Goal: Check status: Check status

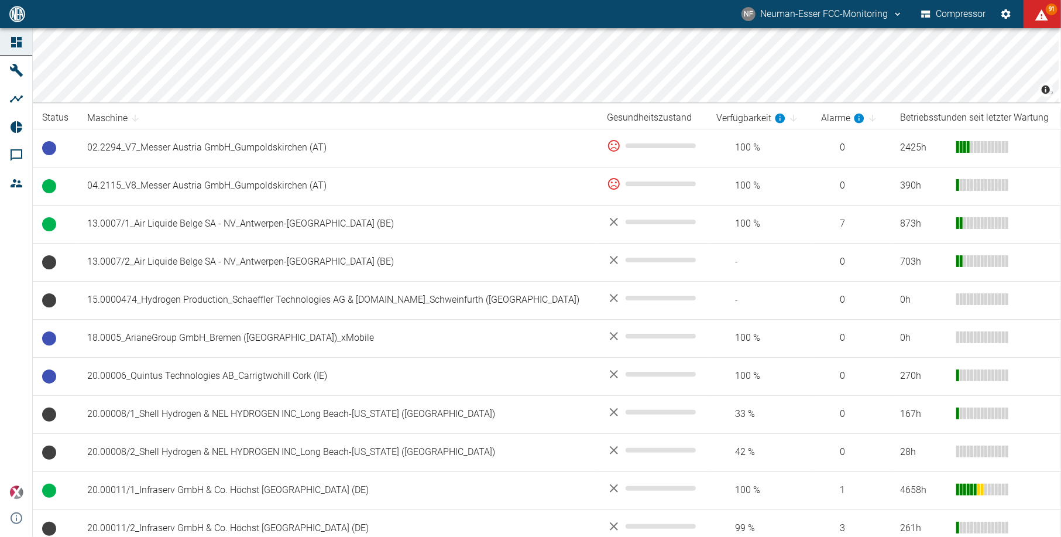
scroll to position [156, 0]
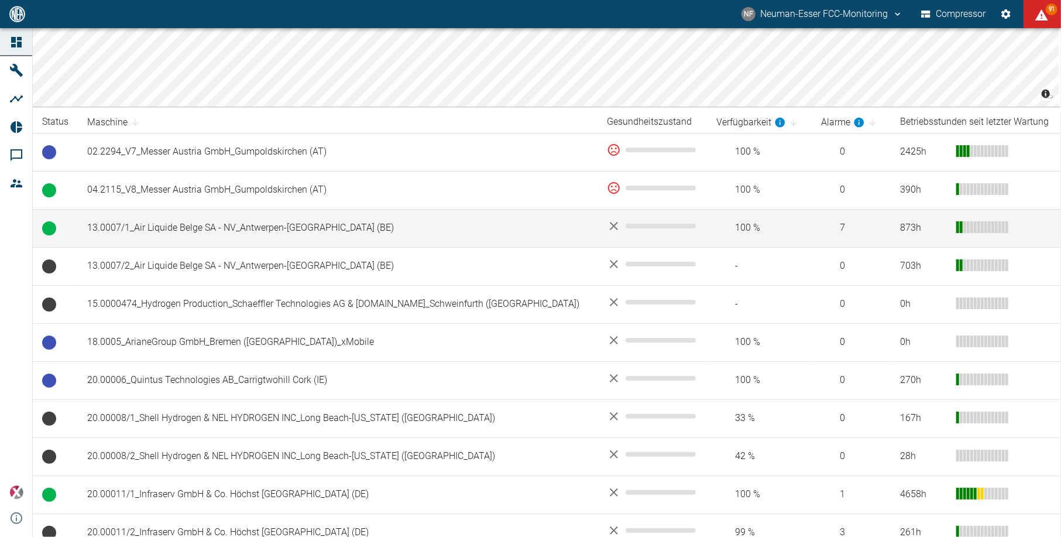
click at [188, 239] on td "13.0007/1_Air Liquide Belge SA - NV_Antwerpen-Lillo (BE)" at bounding box center [338, 228] width 520 height 38
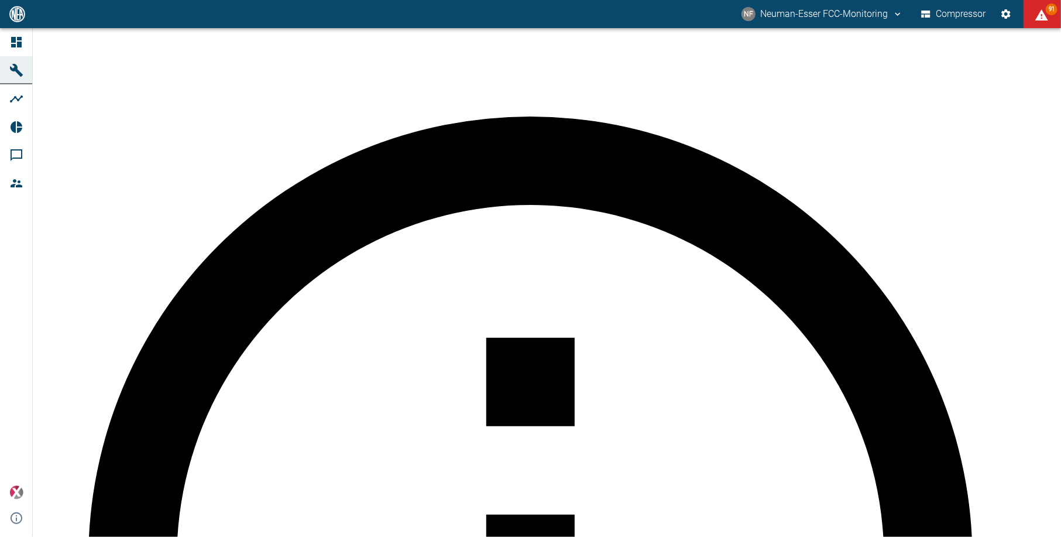
scroll to position [312, 0]
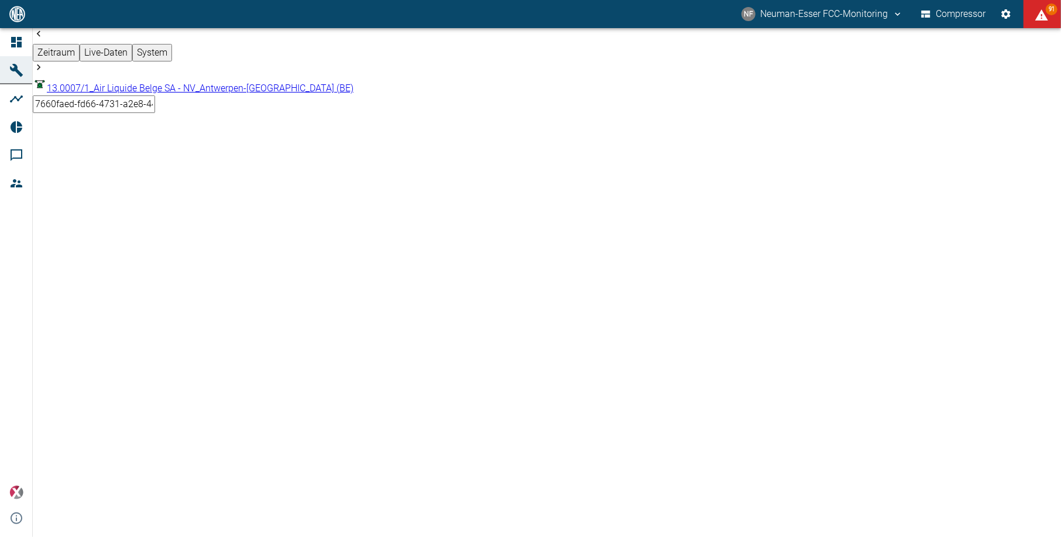
click at [230, 18] on div "NF Neuman-Esser FCC-Monitoring Compressor 91" at bounding box center [530, 14] width 1061 height 28
click at [317, 10] on div "NF Neuman-Esser FCC-Monitoring Compressor 91" at bounding box center [530, 14] width 1061 height 28
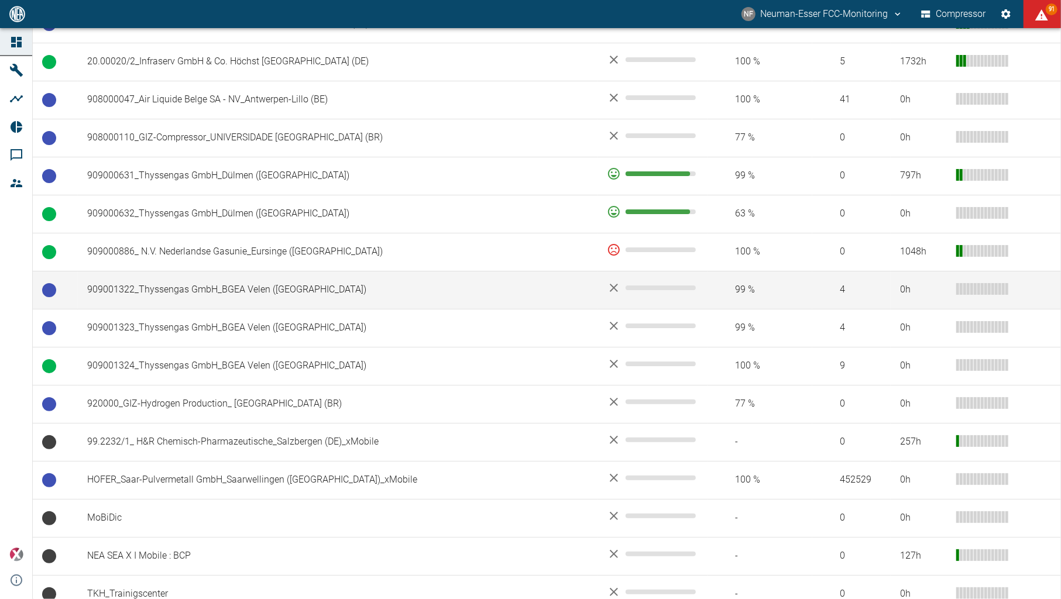
scroll to position [780, 0]
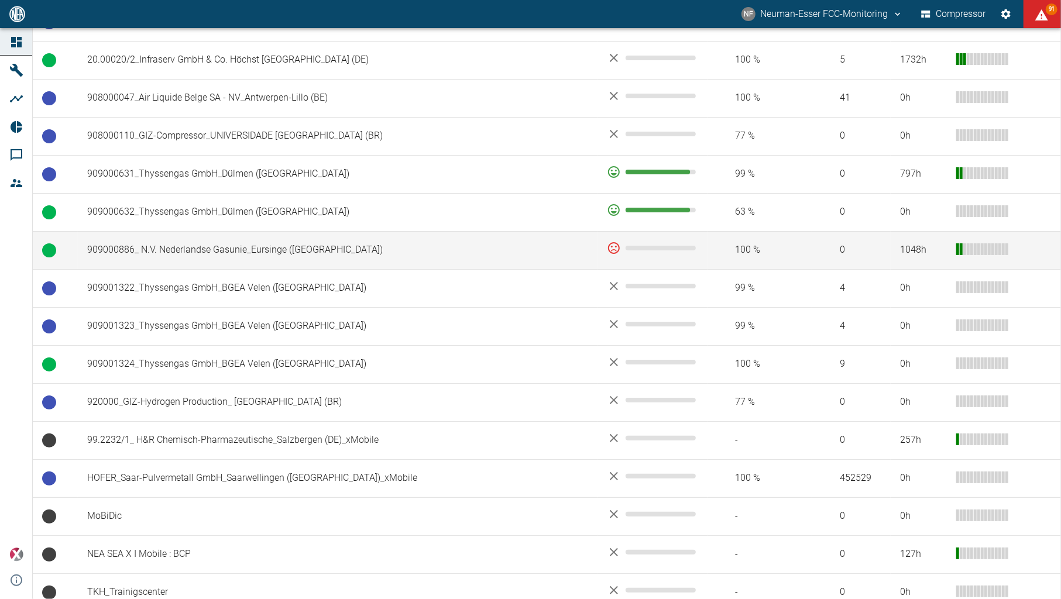
click at [204, 255] on td "909000886_ N.V. Nederlandse Gasunie_Eursinge ([GEOGRAPHIC_DATA])" at bounding box center [338, 250] width 520 height 38
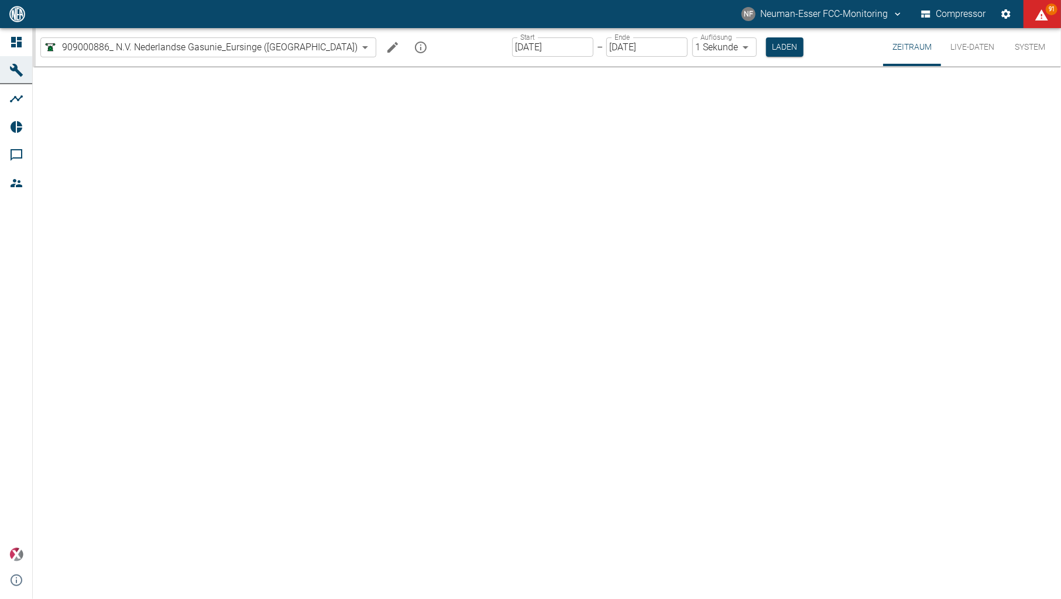
type input "2min"
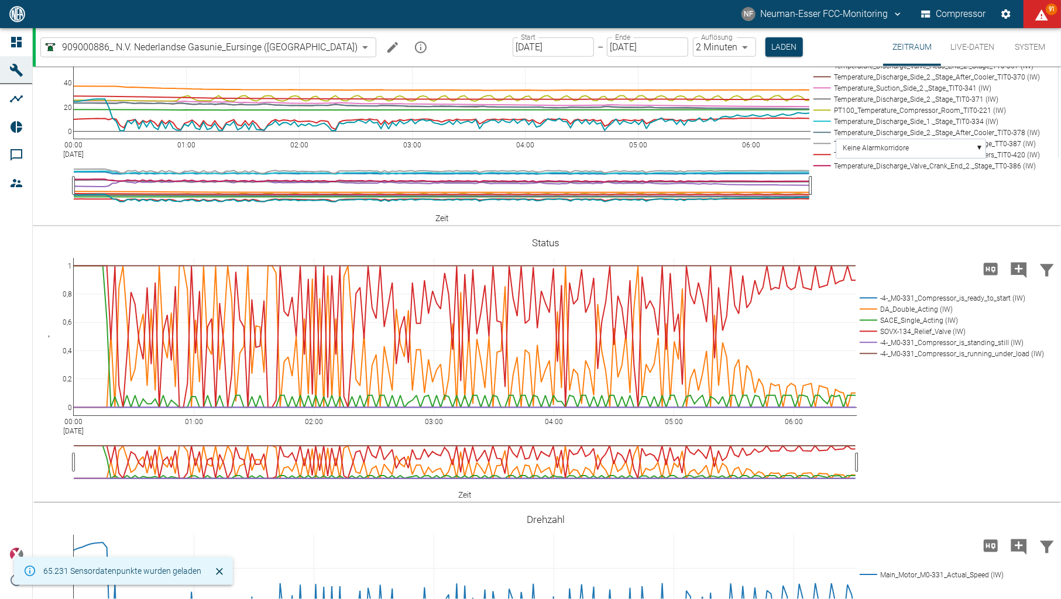
scroll to position [546, 0]
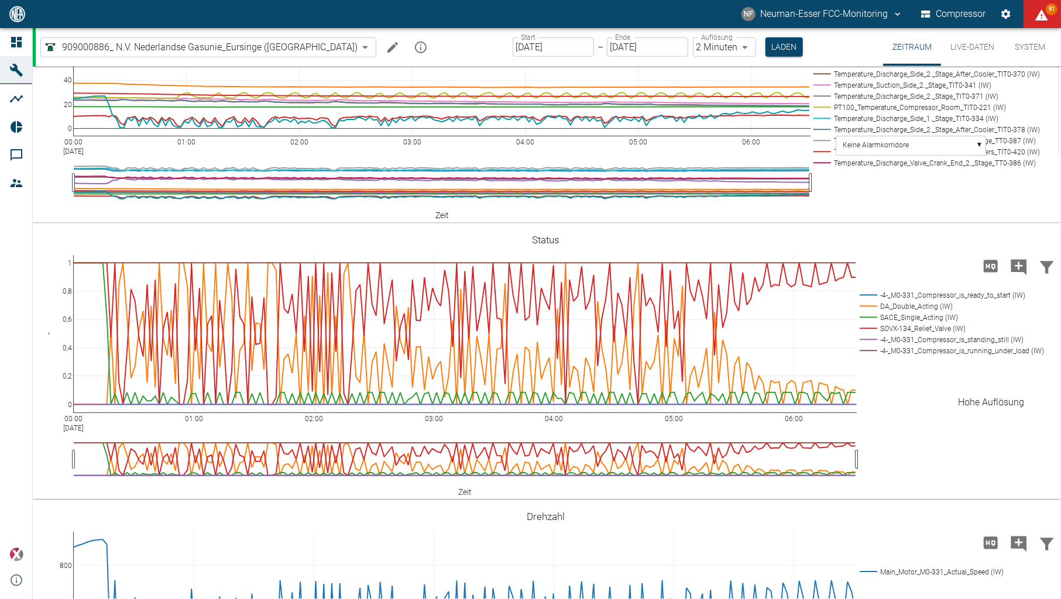
click at [995, 272] on icon "Hohe Auflösung" at bounding box center [991, 266] width 14 height 12
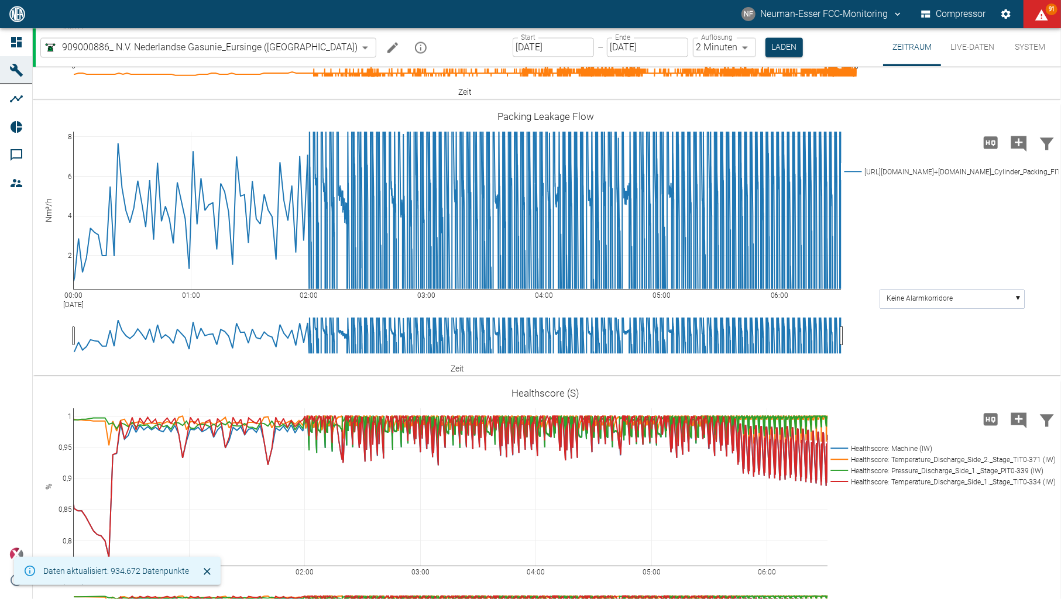
scroll to position [1795, 0]
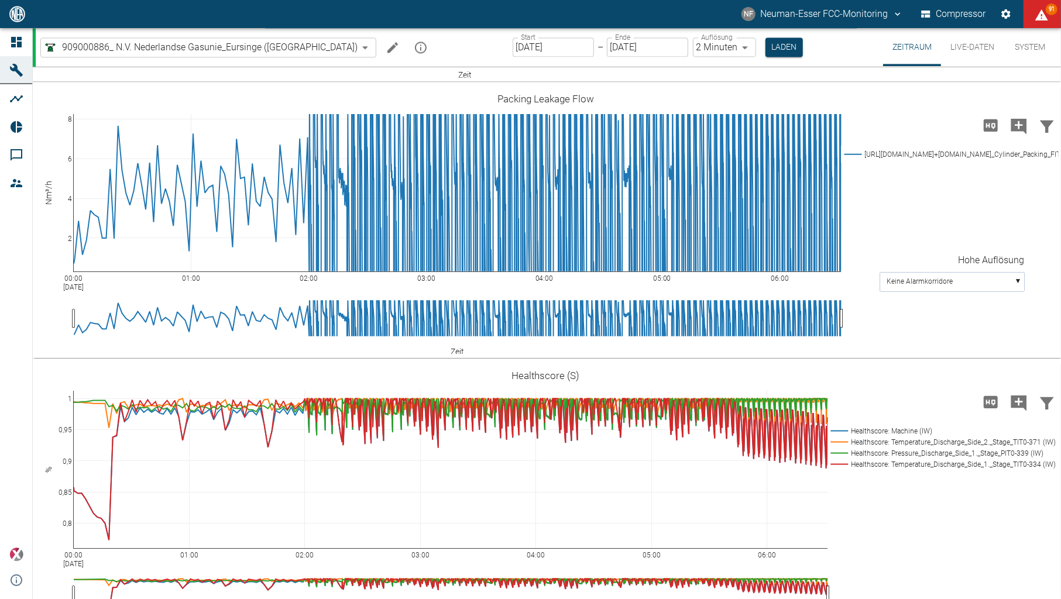
click at [992, 131] on icon "Hohe Auflösung" at bounding box center [991, 125] width 14 height 12
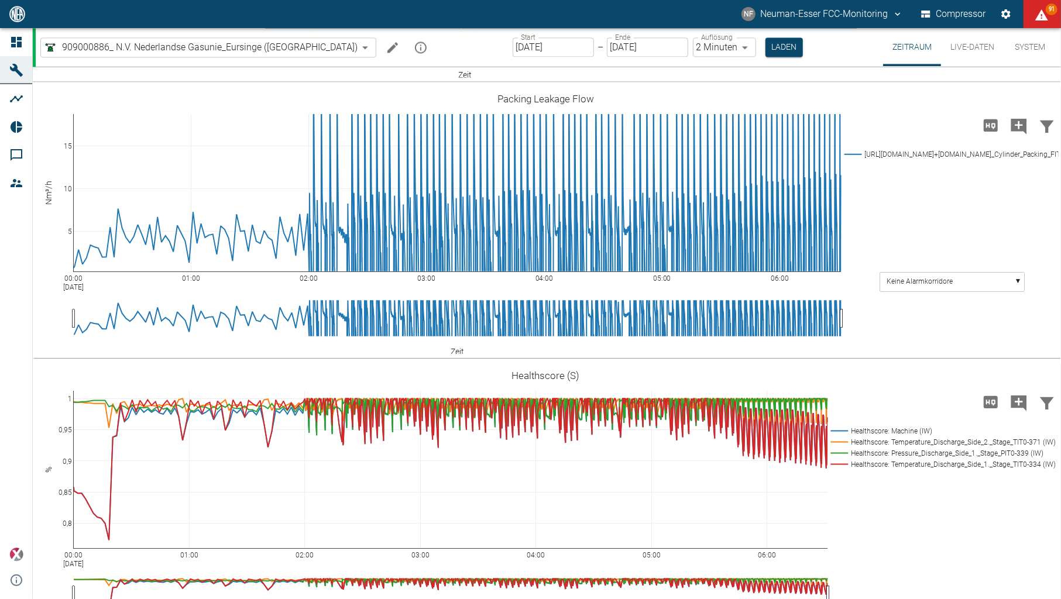
drag, startPoint x: 70, startPoint y: 234, endPoint x: 68, endPoint y: 324, distance: 89.6
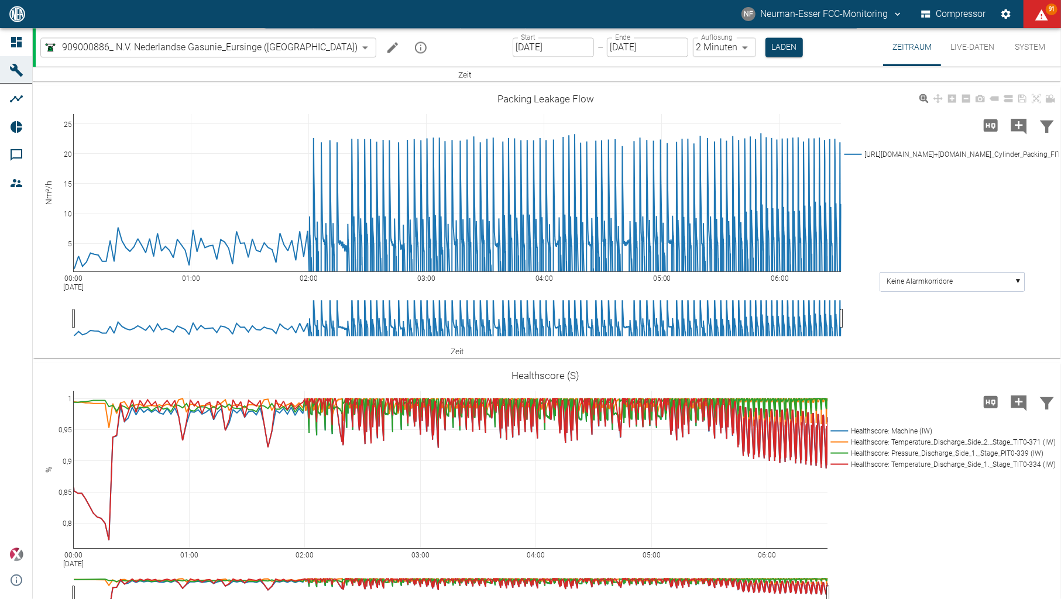
drag, startPoint x: 62, startPoint y: 241, endPoint x: 85, endPoint y: 296, distance: 59.3
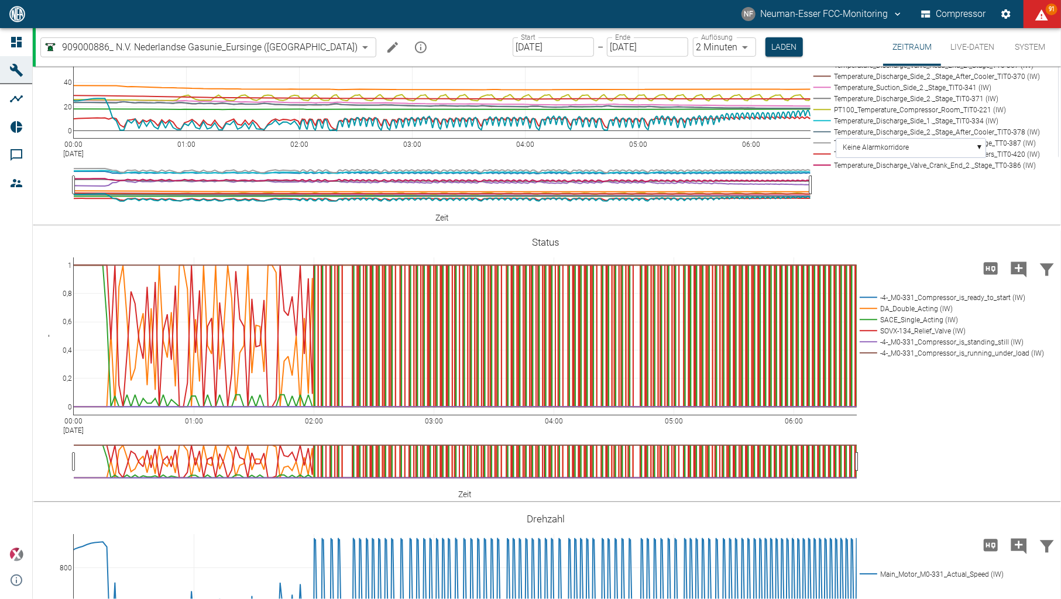
scroll to position [546, 0]
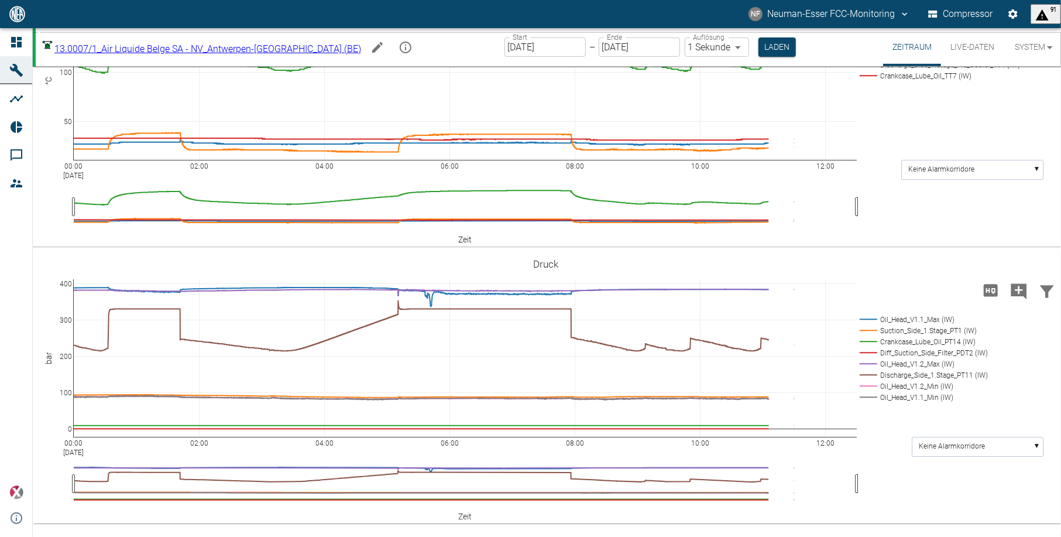
scroll to position [312, 0]
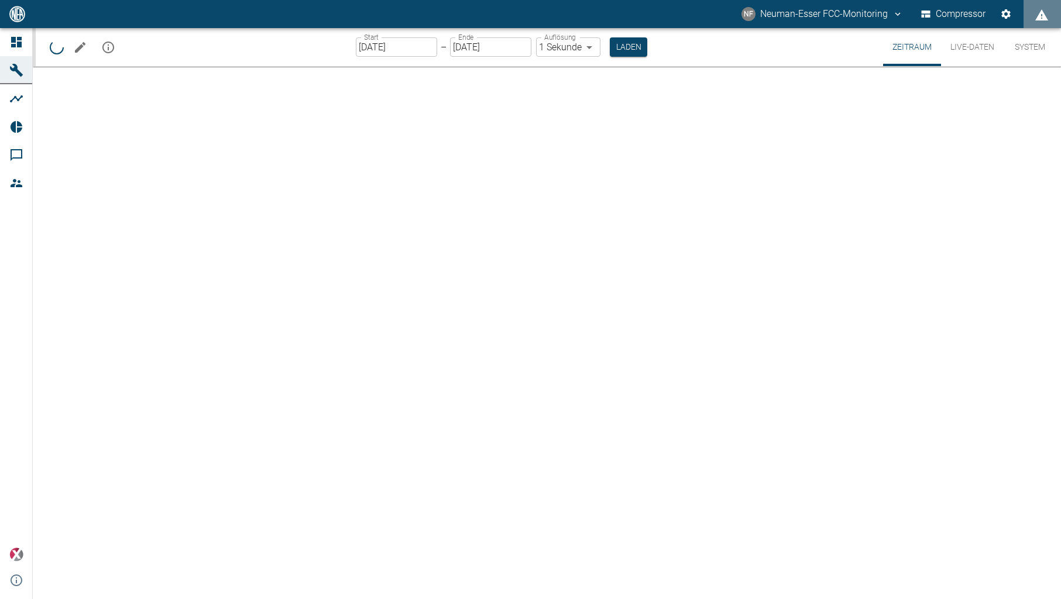
type input "2min"
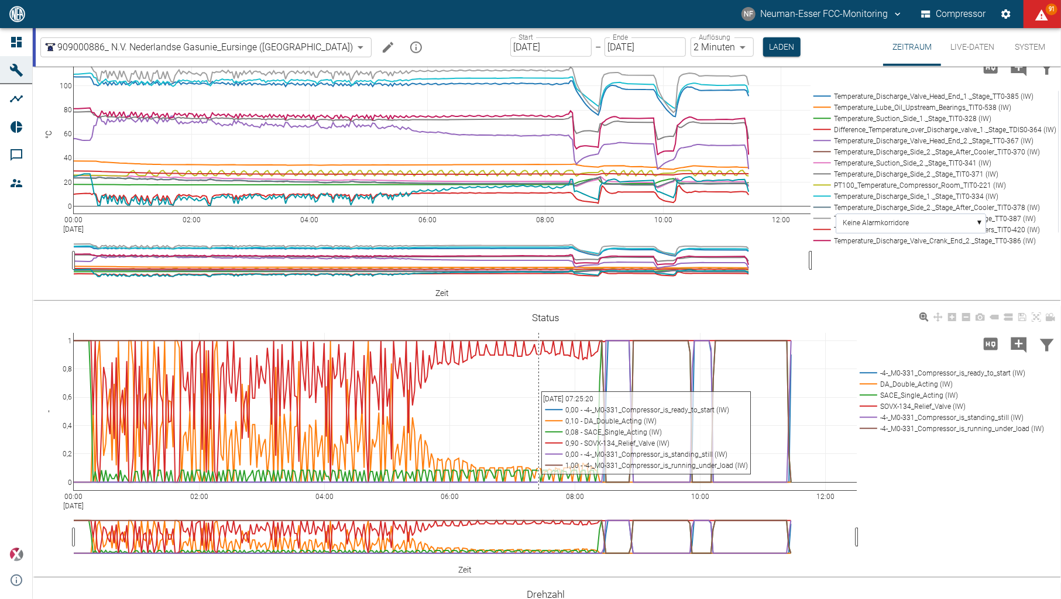
scroll to position [546, 0]
